Goal: Task Accomplishment & Management: Use online tool/utility

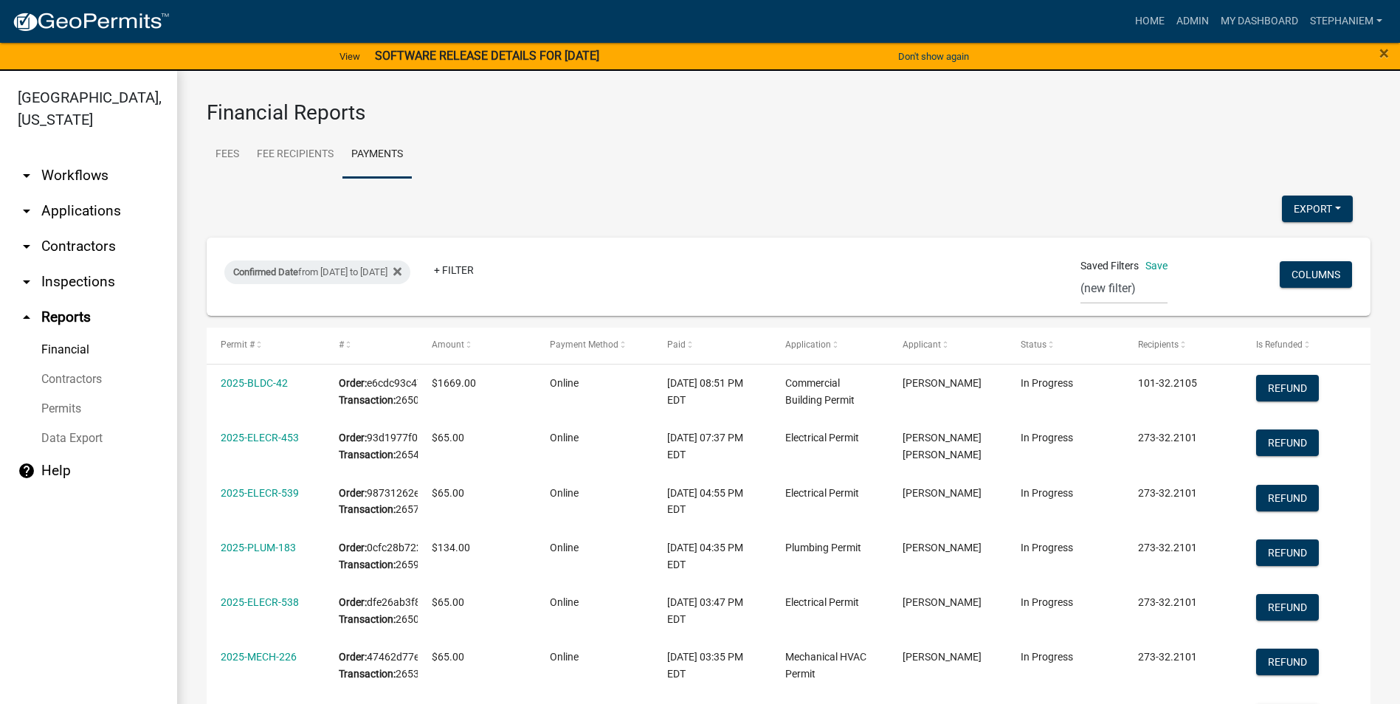
select select "0: null"
select select "3: 100"
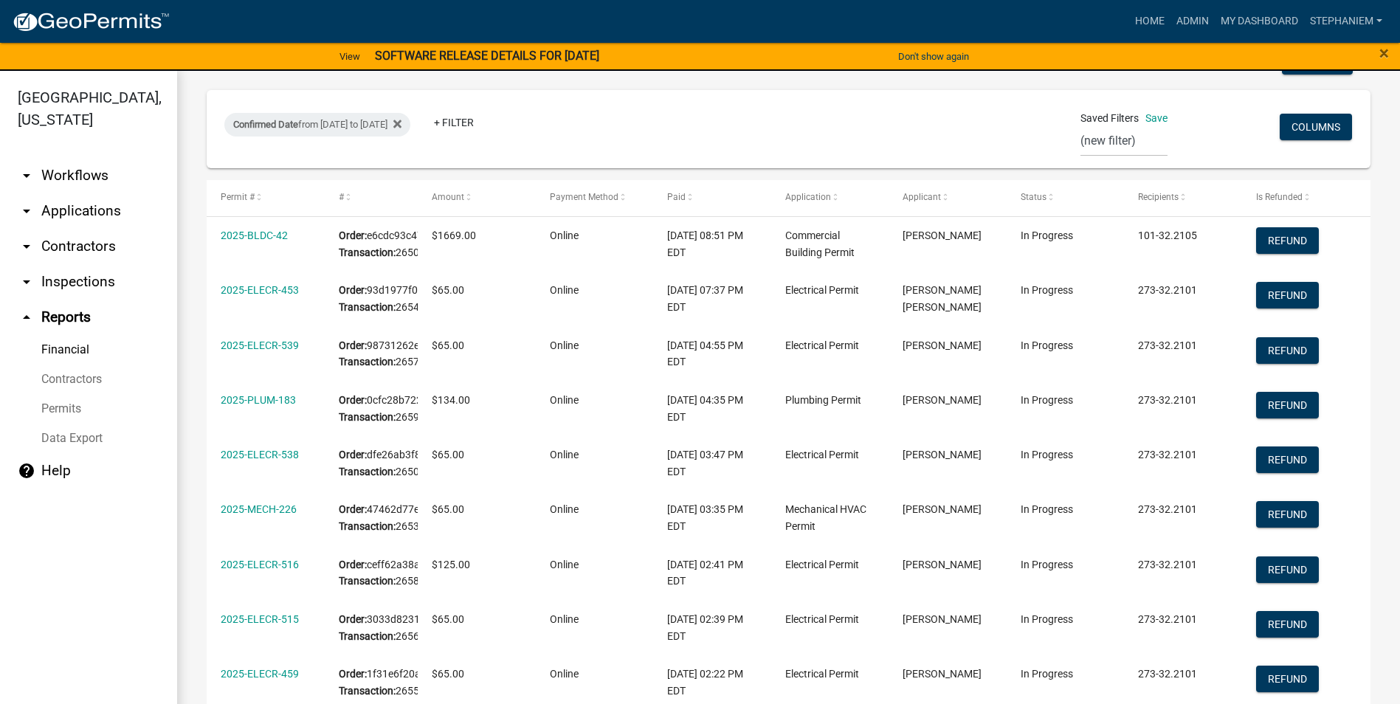
click at [66, 280] on link "arrow_drop_down Inspections" at bounding box center [88, 281] width 177 height 35
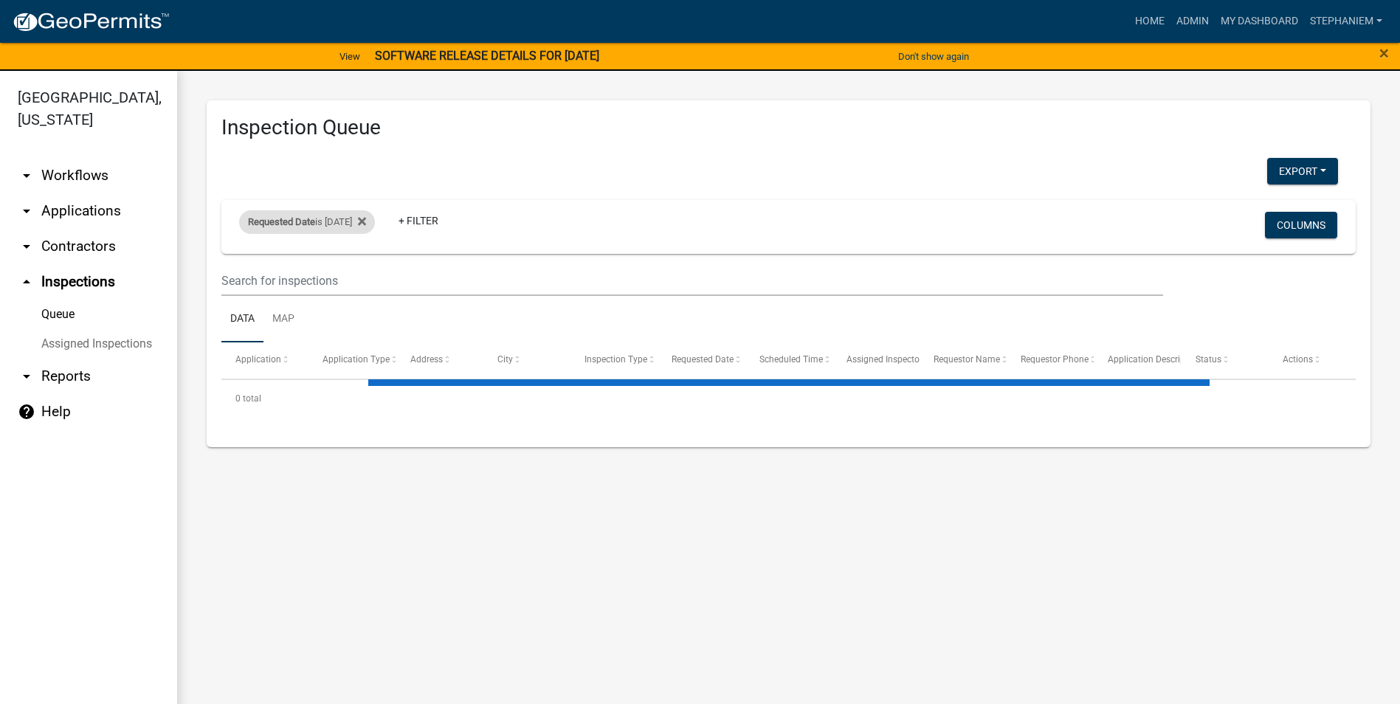
select select "3: 100"
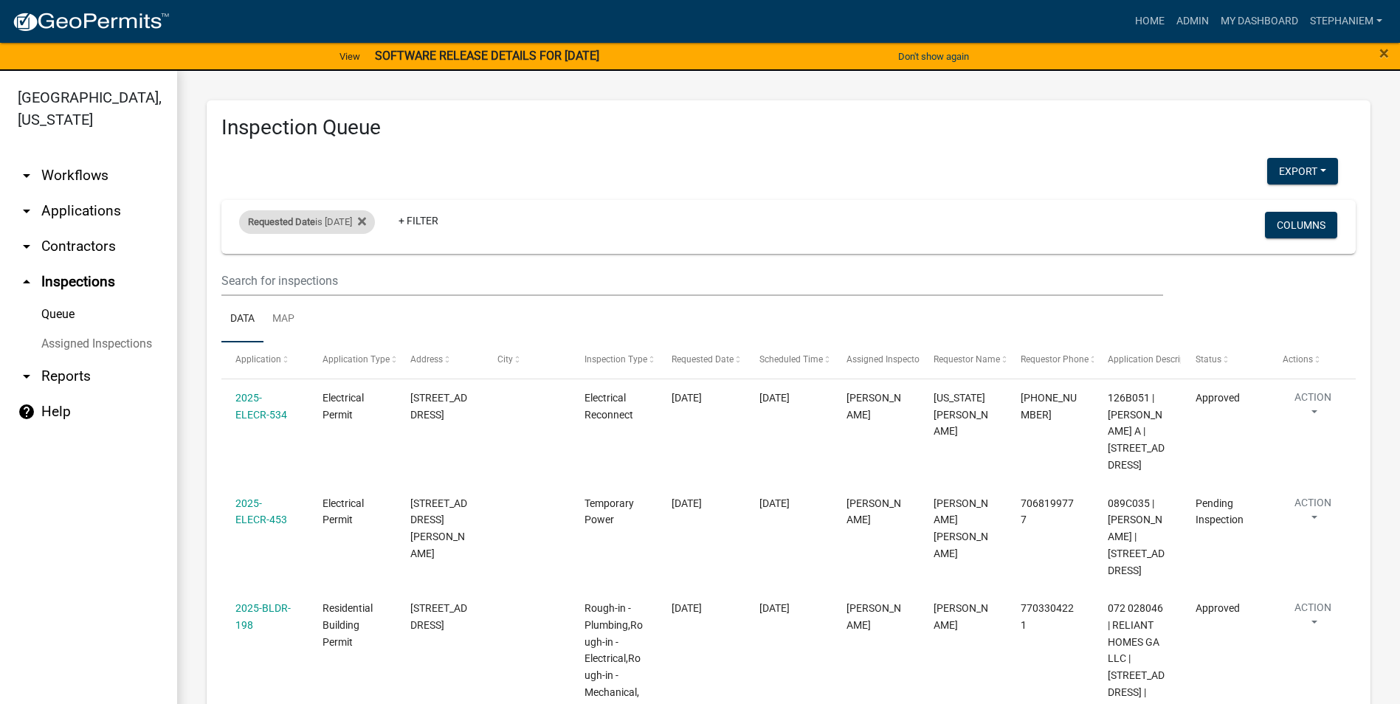
click at [336, 219] on div "Requested Date is [DATE]" at bounding box center [307, 222] width 136 height 24
click at [361, 277] on input "[DATE]" at bounding box center [320, 277] width 103 height 30
type input "[DATE]"
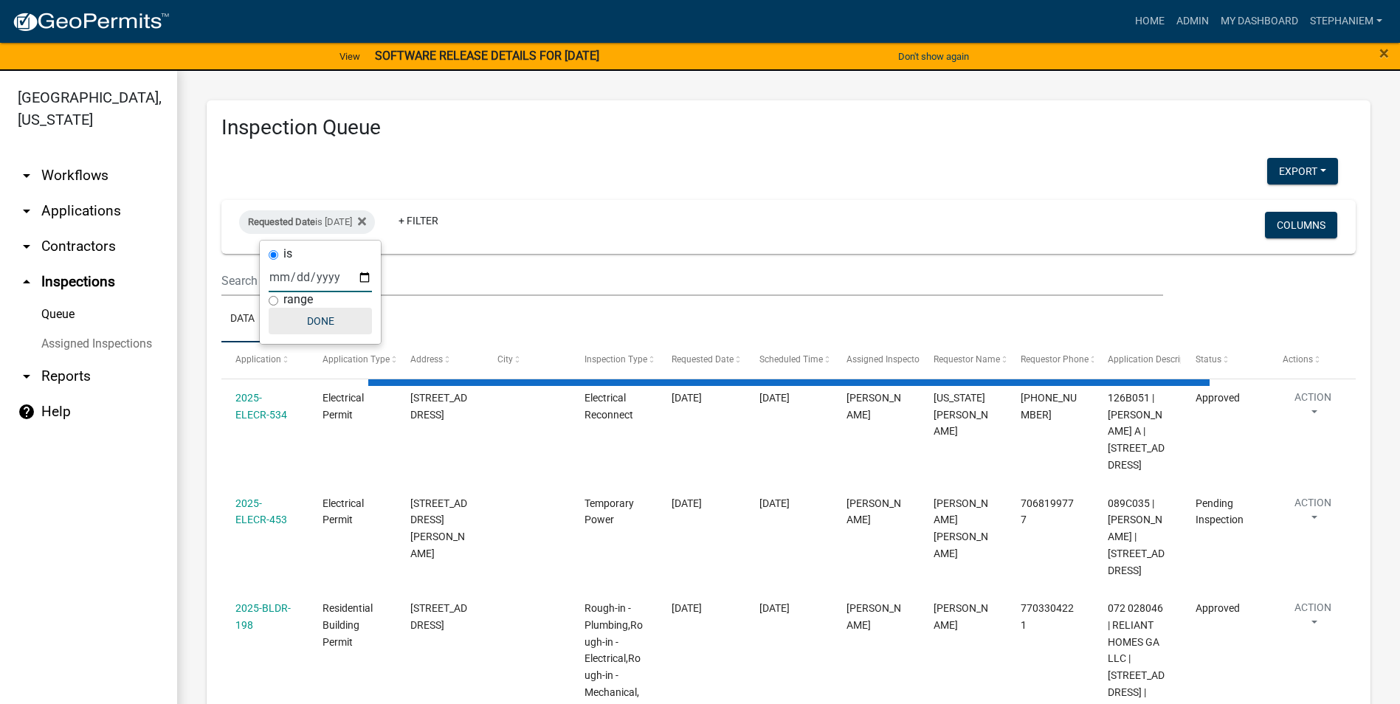
click at [337, 327] on button "Done" at bounding box center [320, 321] width 103 height 27
